Goal: Find specific page/section: Find specific page/section

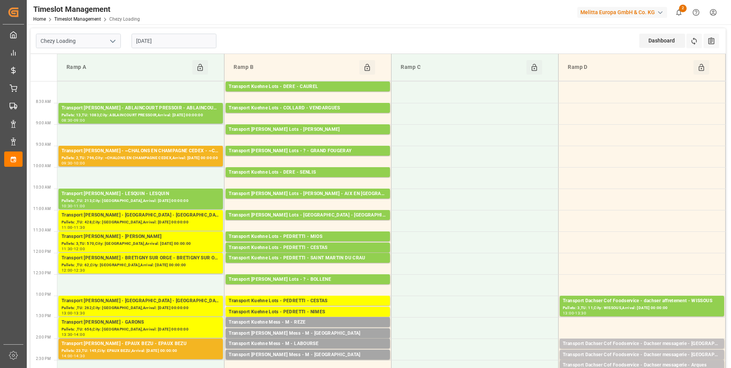
click at [112, 41] on polyline "open menu" at bounding box center [112, 41] width 5 height 2
click at [64, 76] on div "Chezy Unloading" at bounding box center [78, 75] width 84 height 17
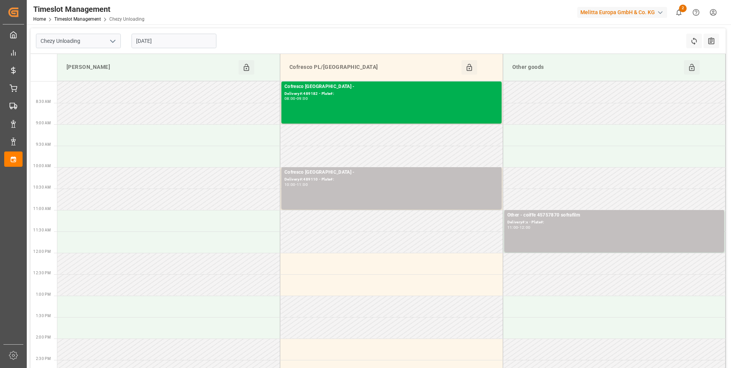
click at [112, 39] on icon "open menu" at bounding box center [112, 41] width 9 height 9
click at [65, 58] on div "Chezy Loading" at bounding box center [78, 57] width 84 height 17
type input "Chezy Loading"
